Goal: Information Seeking & Learning: Learn about a topic

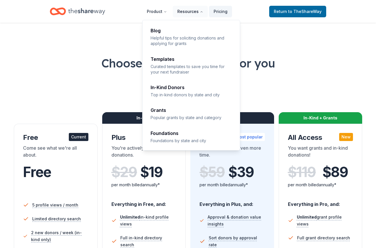
click at [186, 11] on button "Resources" at bounding box center [190, 12] width 35 height 12
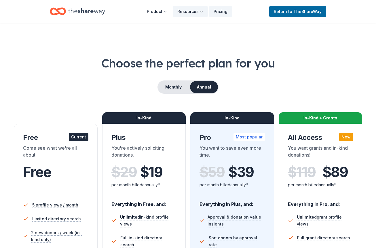
click at [175, 7] on button "Resources" at bounding box center [190, 12] width 35 height 12
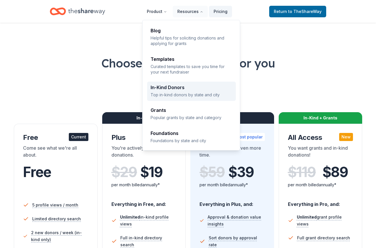
click at [177, 88] on div "In-Kind Donors" at bounding box center [192, 87] width 82 height 5
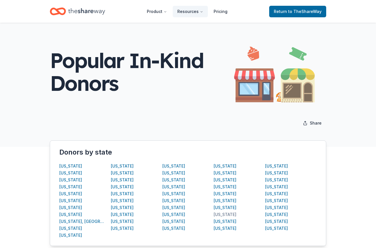
click at [223, 214] on div "Pennsylvania" at bounding box center [225, 214] width 23 height 7
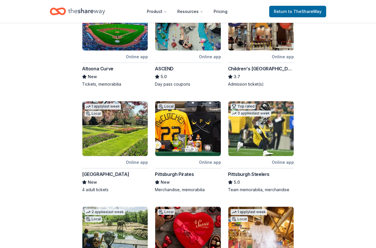
scroll to position [127, 0]
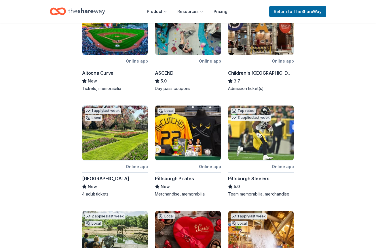
click at [266, 49] on img at bounding box center [260, 27] width 65 height 55
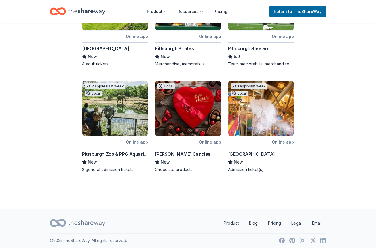
scroll to position [260, 0]
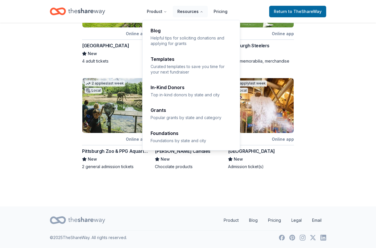
click at [188, 11] on button "Resources" at bounding box center [190, 12] width 35 height 12
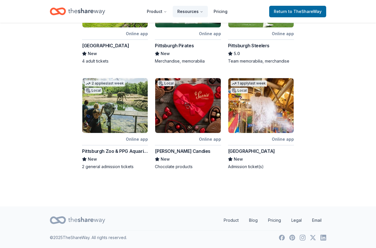
click at [188, 11] on button "Resources" at bounding box center [190, 12] width 35 height 12
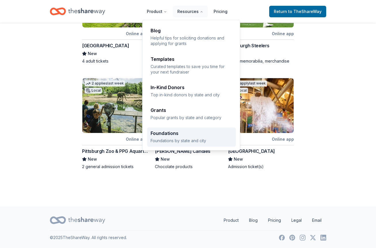
click at [173, 132] on div "Foundations" at bounding box center [192, 133] width 82 height 5
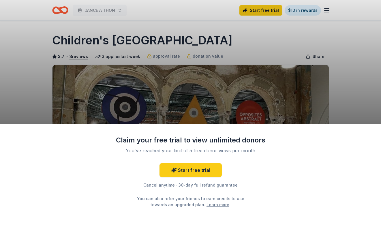
drag, startPoint x: 355, startPoint y: 102, endPoint x: 347, endPoint y: 98, distance: 9.0
click at [355, 102] on div "Claim your free trial to view unlimited donors You've reached your limit of 5 f…" at bounding box center [190, 124] width 381 height 248
click at [80, 56] on div "Claim your free trial to view unlimited donors You've reached your limit of 5 f…" at bounding box center [190, 124] width 381 height 248
click at [199, 171] on link "Start free trial" at bounding box center [190, 170] width 62 height 14
click at [33, 78] on div "Claim your free trial to view unlimited donors You've reached your limit of 5 f…" at bounding box center [190, 124] width 381 height 248
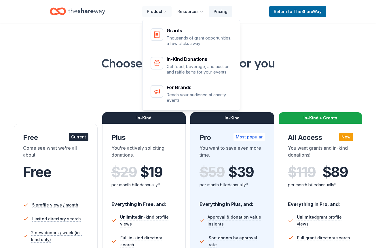
click at [163, 60] on div "Main" at bounding box center [157, 63] width 13 height 13
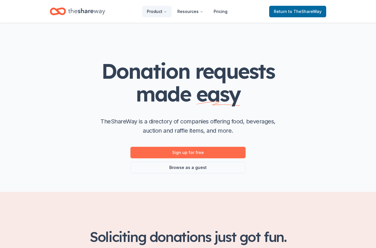
click at [184, 154] on link "Sign up for free" at bounding box center [188, 153] width 115 height 12
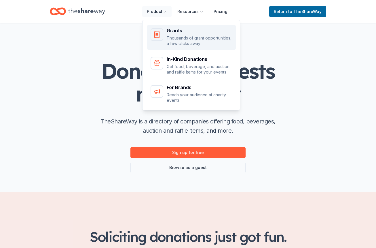
click at [167, 39] on div "Grants Thousands of grant opportunities, a few clicks away" at bounding box center [192, 37] width 82 height 18
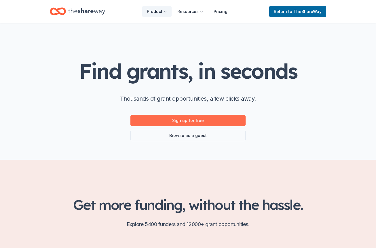
click at [202, 122] on link "Sign up for free" at bounding box center [188, 121] width 115 height 12
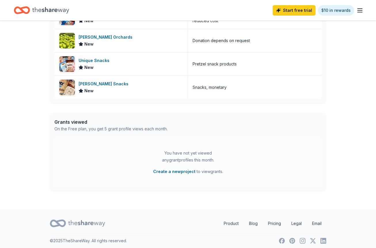
scroll to position [219, 0]
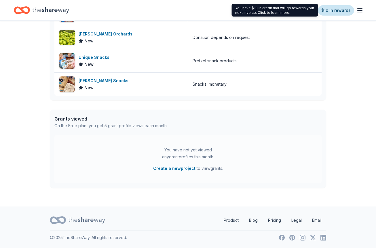
click at [339, 10] on link "$10 in rewards" at bounding box center [336, 10] width 36 height 10
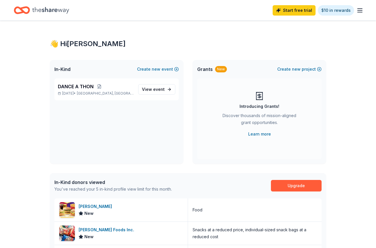
scroll to position [219, 0]
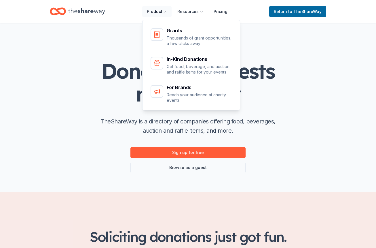
click at [160, 12] on button "Product" at bounding box center [156, 12] width 29 height 12
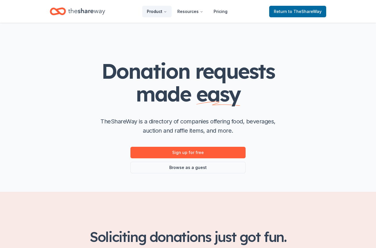
click at [160, 12] on button "Product" at bounding box center [156, 12] width 29 height 12
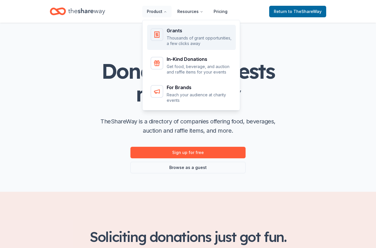
click at [186, 43] on p "Thousands of grant opportunities, a few clicks away" at bounding box center [200, 40] width 66 height 11
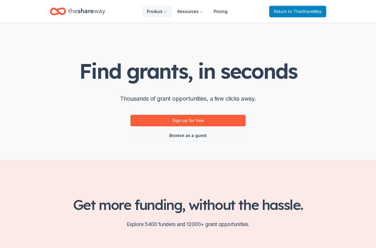
click at [300, 10] on span "to TheShareWay" at bounding box center [304, 11] width 33 height 5
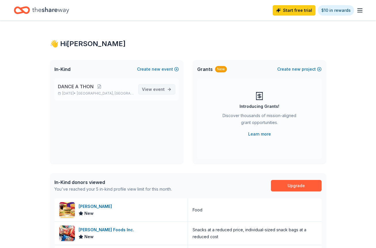
click at [169, 87] on link "View event" at bounding box center [156, 89] width 37 height 10
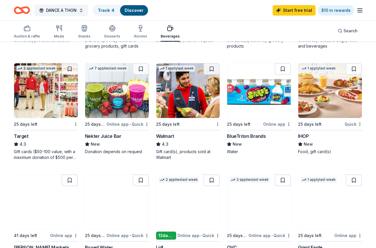
scroll to position [269, 0]
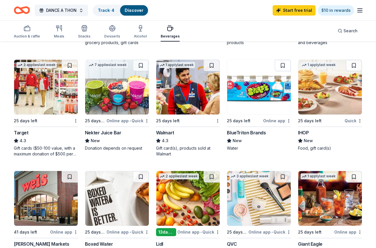
click at [330, 90] on img at bounding box center [330, 87] width 64 height 55
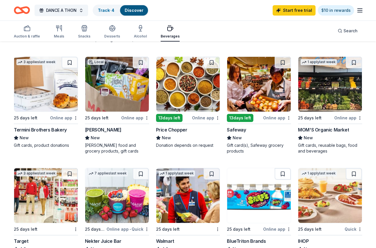
scroll to position [0, 0]
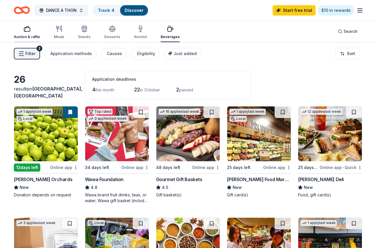
click at [27, 29] on icon "button" at bounding box center [27, 28] width 7 height 7
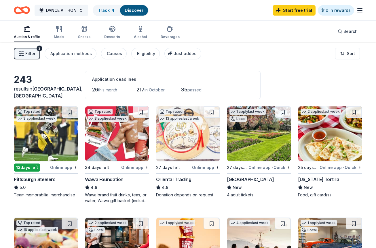
click at [179, 129] on img at bounding box center [188, 133] width 64 height 55
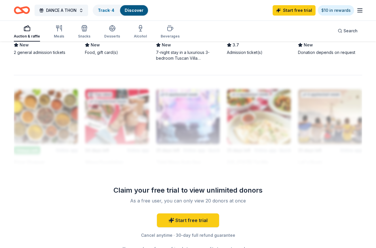
scroll to position [534, 0]
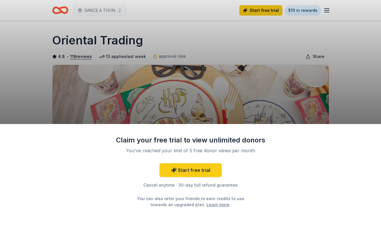
click at [350, 99] on div "Claim your free trial to view unlimited donors You've reached your limit of 5 f…" at bounding box center [190, 124] width 381 height 248
click at [309, 56] on div "Claim your free trial to view unlimited donors You've reached your limit of 5 f…" at bounding box center [190, 124] width 381 height 248
click at [194, 169] on link "Start free trial" at bounding box center [190, 170] width 62 height 14
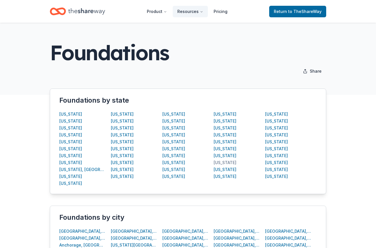
click at [231, 161] on div "[US_STATE]" at bounding box center [225, 162] width 23 height 7
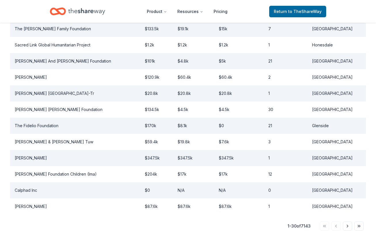
scroll to position [442, 0]
